Goal: Task Accomplishment & Management: Manage account settings

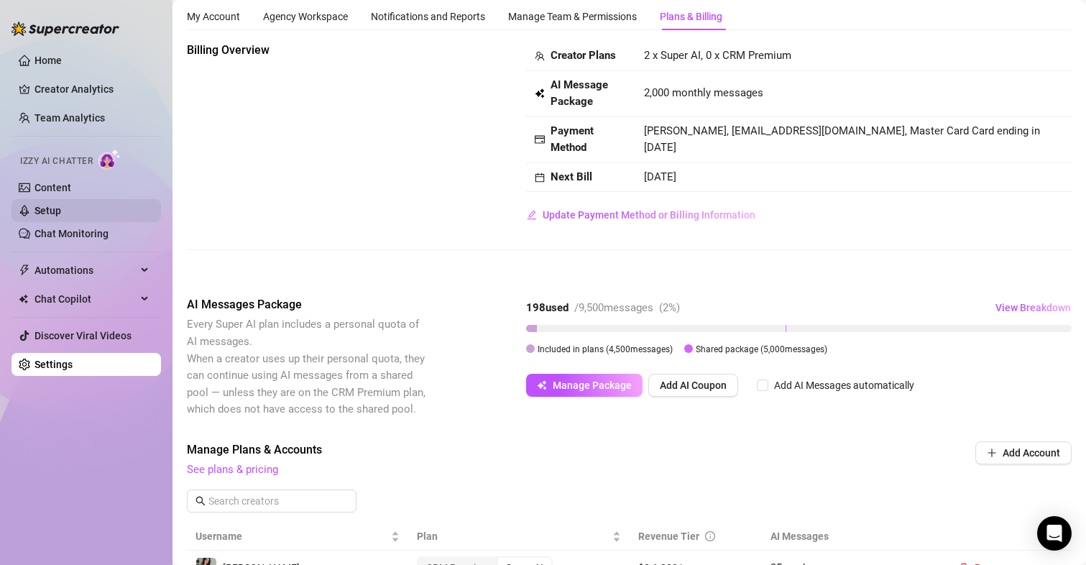
scroll to position [39, 0]
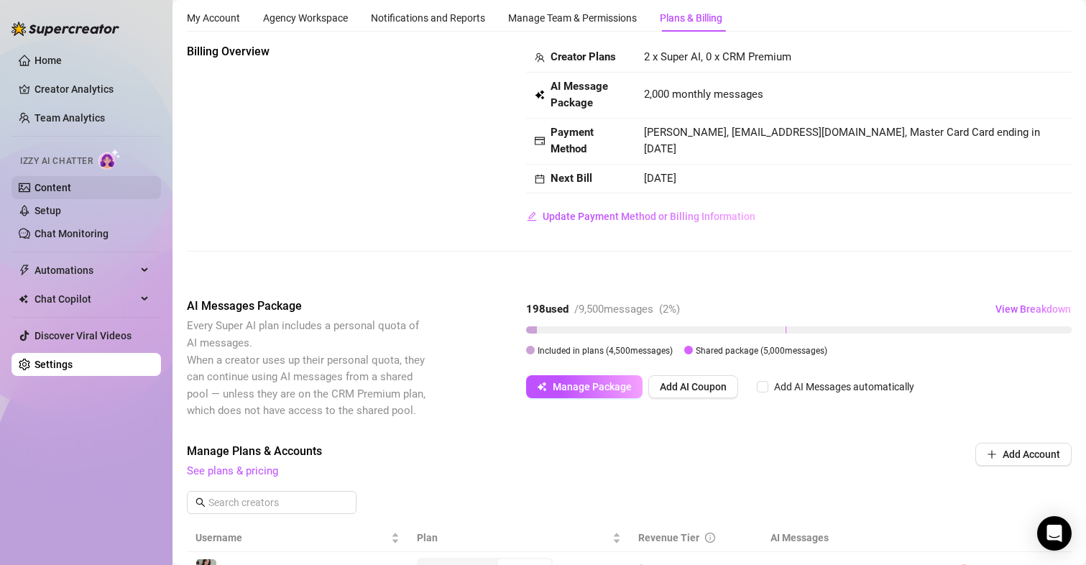
click at [70, 184] on link "Content" at bounding box center [52, 187] width 37 height 11
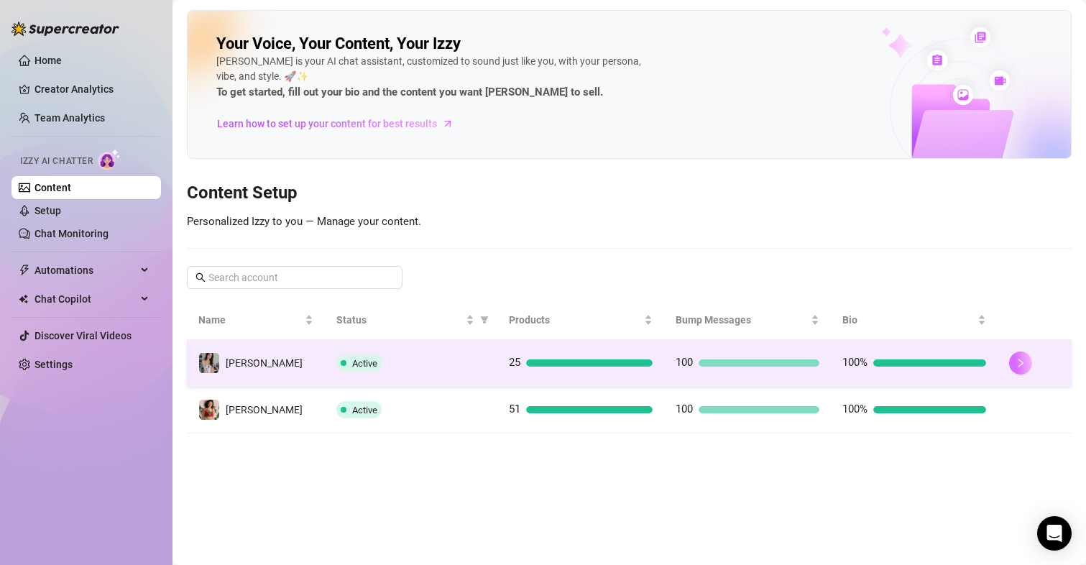
click at [1020, 356] on button "button" at bounding box center [1020, 362] width 23 height 23
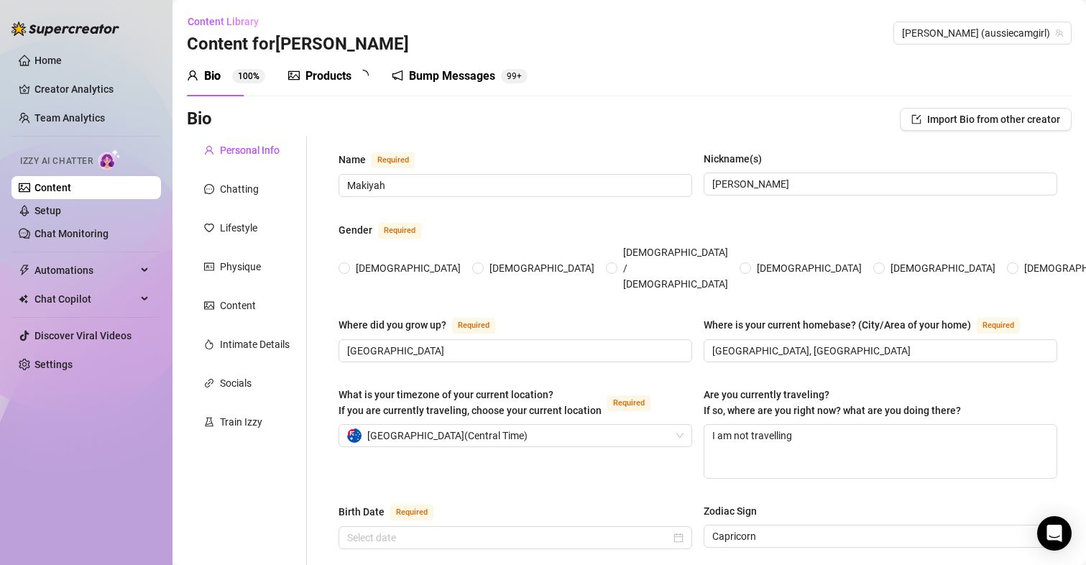
radio input "true"
type input "[DATE]"
click at [61, 213] on link "Setup" at bounding box center [47, 210] width 27 height 11
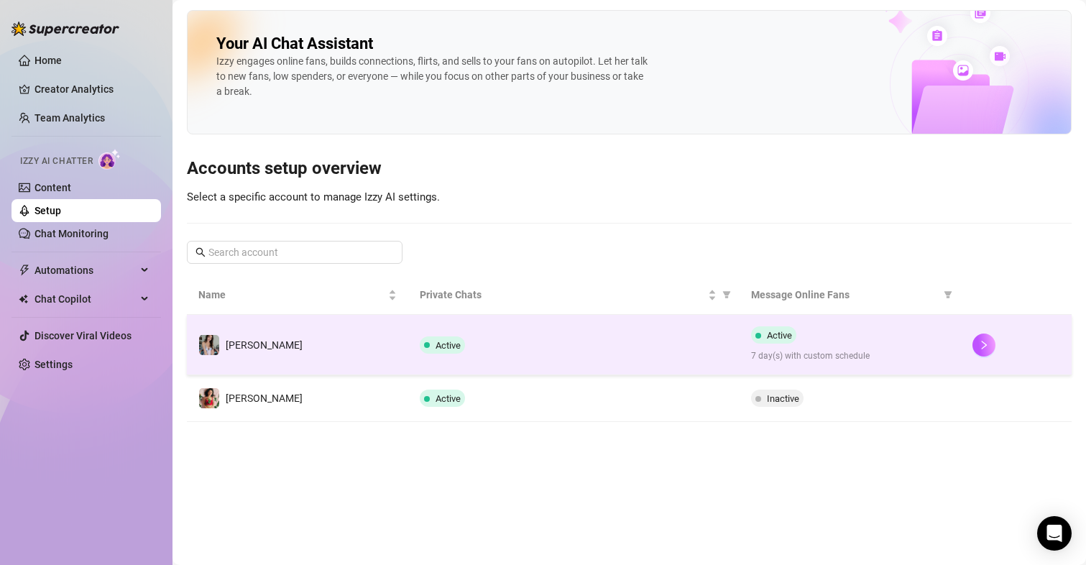
click at [971, 350] on td at bounding box center [1016, 345] width 111 height 60
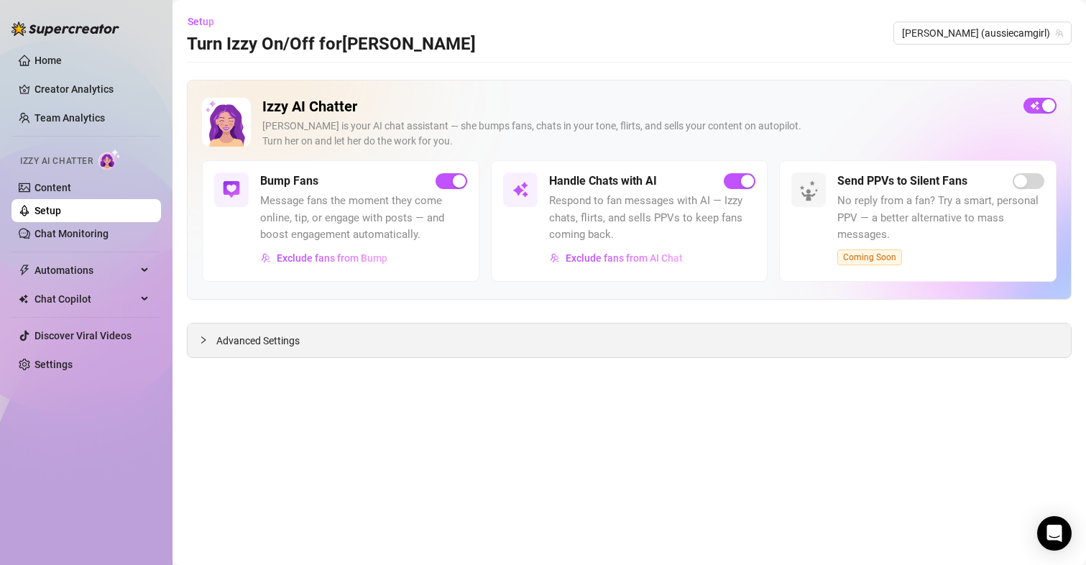
click at [290, 340] on span "Advanced Settings" at bounding box center [257, 341] width 83 height 16
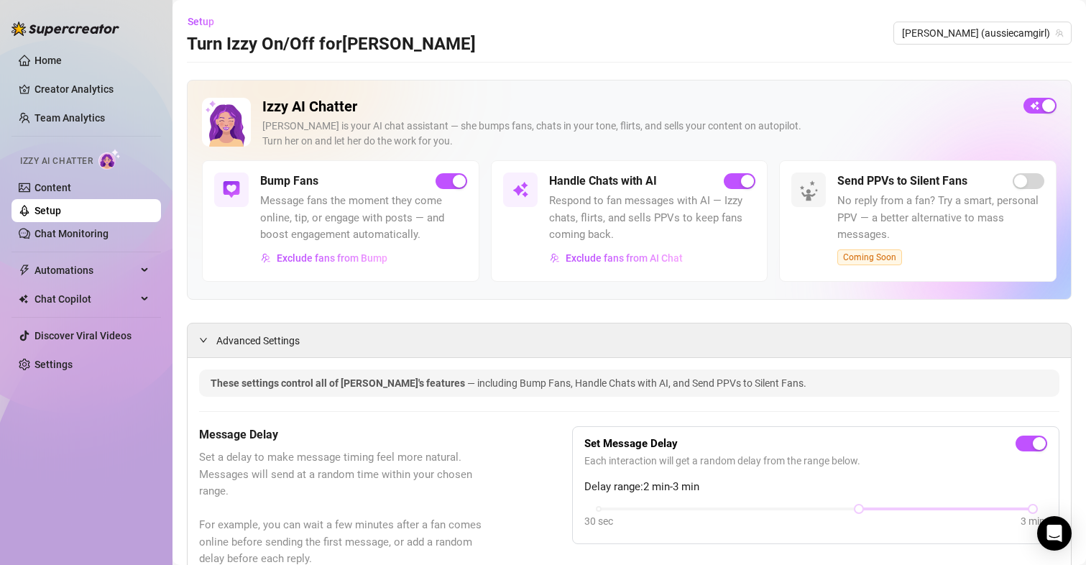
drag, startPoint x: 502, startPoint y: 381, endPoint x: 466, endPoint y: 60, distance: 323.2
click at [994, 22] on span "[PERSON_NAME] (aussiecamgirl)" at bounding box center [982, 33] width 161 height 22
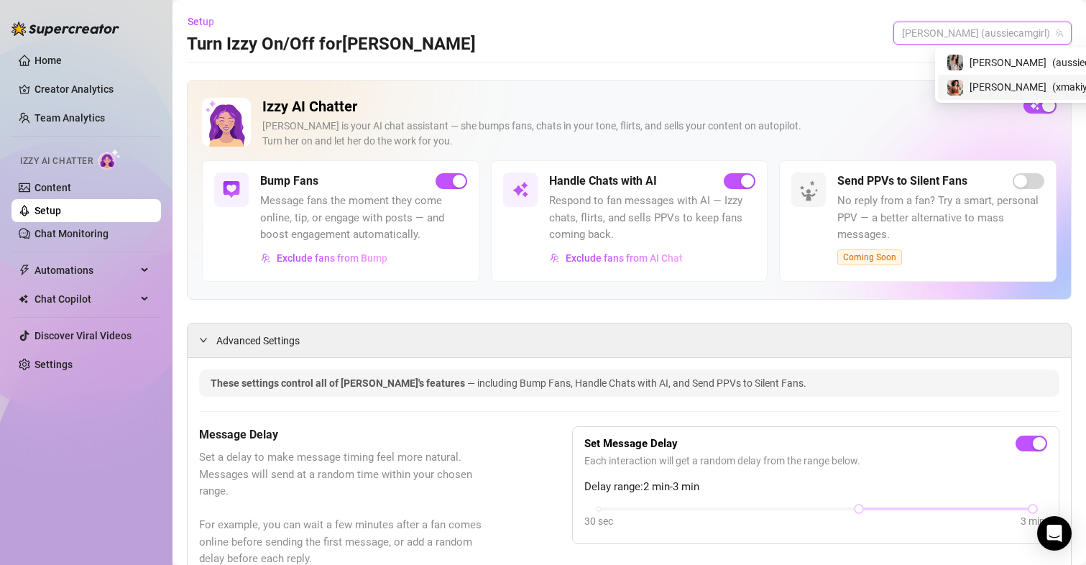
click at [972, 86] on span "[PERSON_NAME]" at bounding box center [1007, 87] width 77 height 16
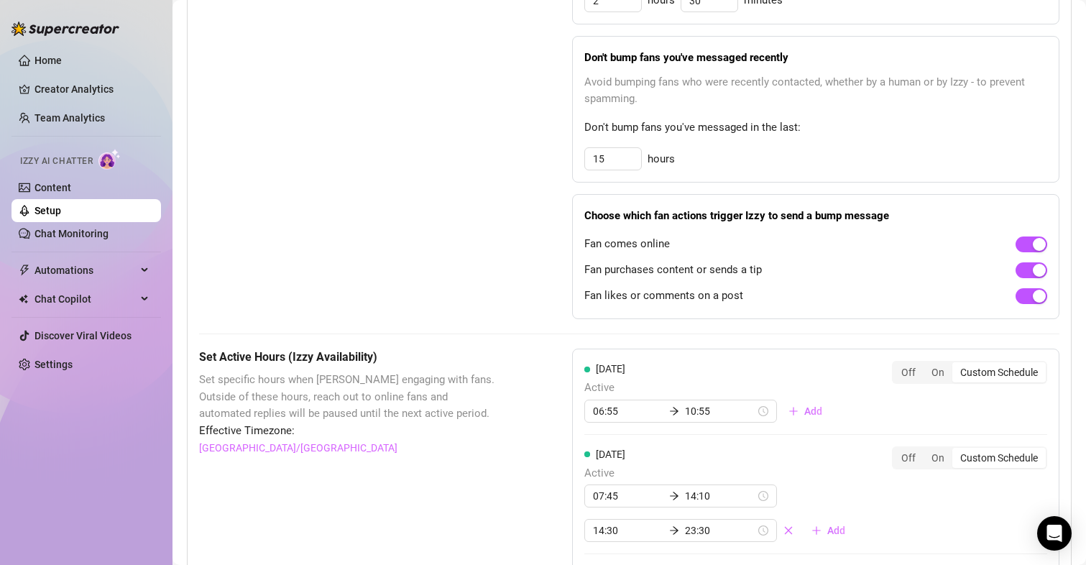
scroll to position [862, 0]
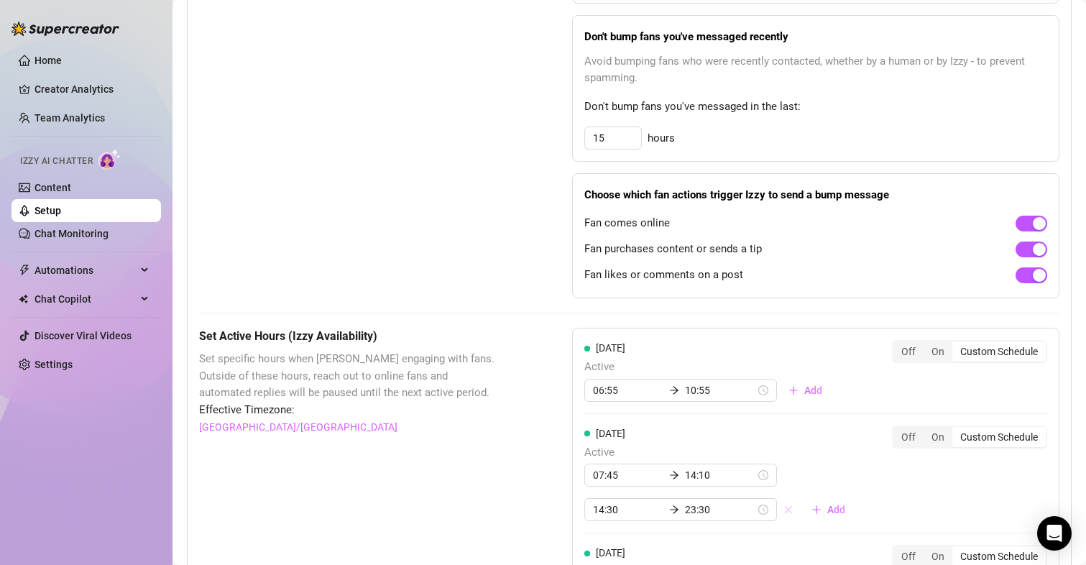
click at [783, 506] on icon "close" at bounding box center [788, 509] width 10 height 10
